Goal: Task Accomplishment & Management: Manage account settings

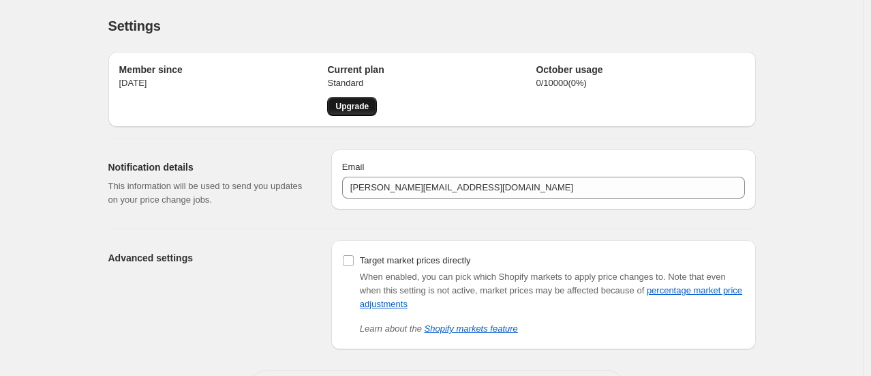
click at [354, 100] on link "Upgrade" at bounding box center [352, 106] width 50 height 19
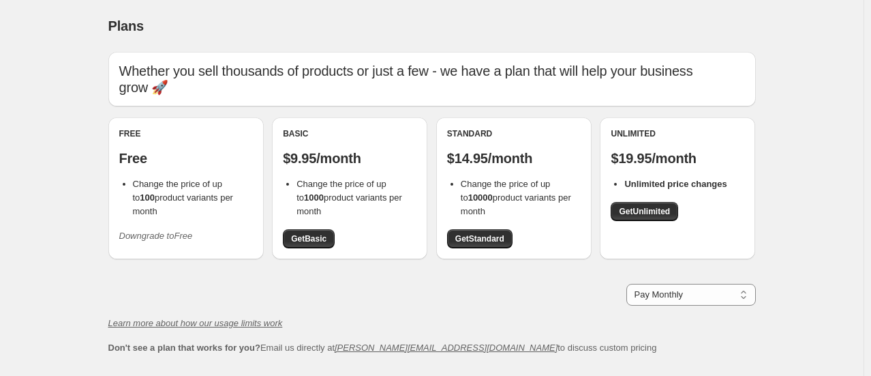
click at [150, 230] on icon "Downgrade to Free" at bounding box center [156, 235] width 74 height 10
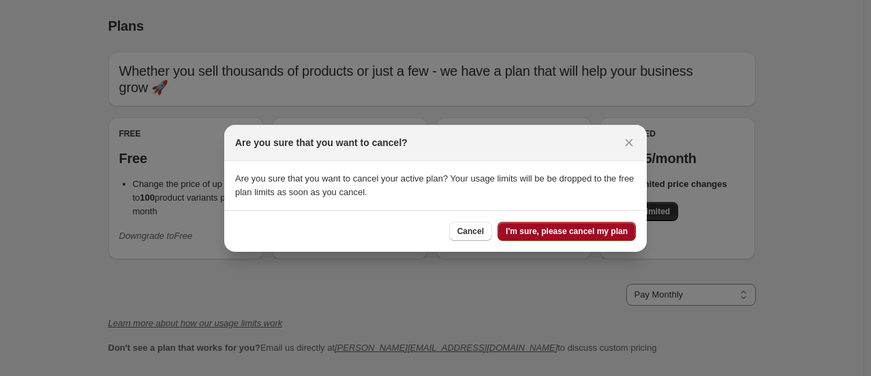
click at [560, 240] on button "I'm sure, please cancel my plan" at bounding box center [567, 231] width 138 height 19
